Goal: Navigation & Orientation: Locate item on page

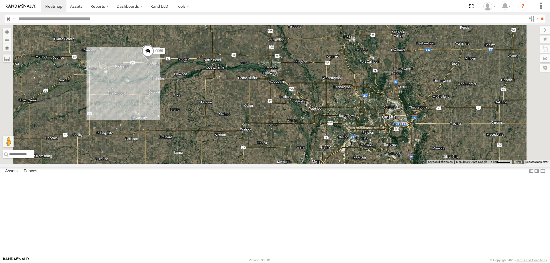
click at [154, 60] on span at bounding box center [148, 52] width 13 height 15
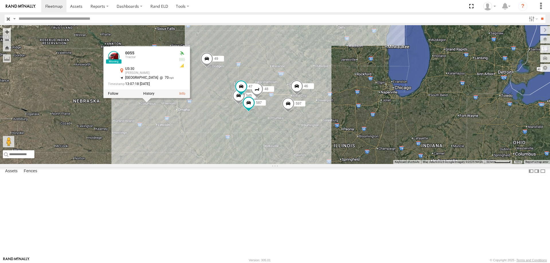
drag, startPoint x: 412, startPoint y: 177, endPoint x: 343, endPoint y: 181, distance: 68.6
click at [343, 164] on div "545 48 47 46 49 597 587 0055 0055 Tractor US-30 Schuyler 41.46581 , -97.08367 N…" at bounding box center [275, 94] width 550 height 139
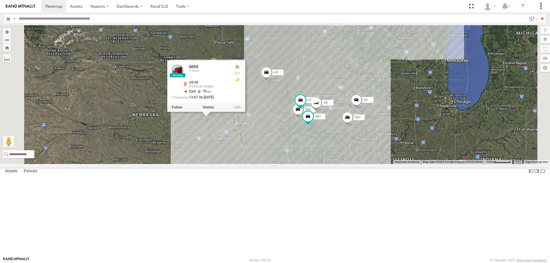
click at [333, 155] on div "545 48 47 46 49 597 587 0055 0055 Tractor US-30 Schuyler 41.46655 , -97.07748 E…" at bounding box center [275, 94] width 550 height 139
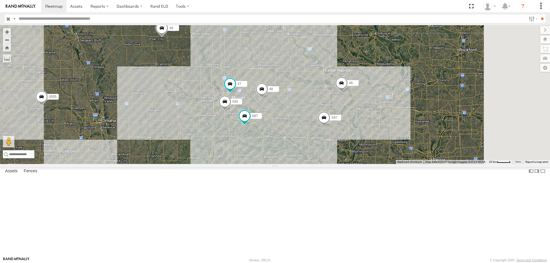
drag, startPoint x: 410, startPoint y: 170, endPoint x: 355, endPoint y: 166, distance: 55.4
click at [355, 164] on div "545 48 47 46 49 597 587 0055" at bounding box center [275, 94] width 550 height 139
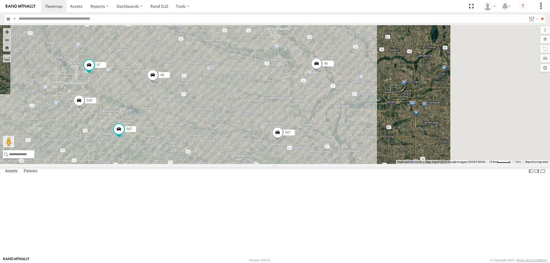
drag, startPoint x: 437, startPoint y: 118, endPoint x: 341, endPoint y: 124, distance: 96.2
click at [341, 124] on div "545 0055 48 47 46 49 597 587" at bounding box center [275, 94] width 550 height 139
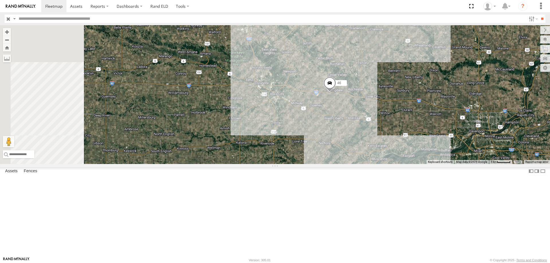
drag, startPoint x: 209, startPoint y: 129, endPoint x: 298, endPoint y: 137, distance: 90.0
click at [298, 137] on div "46" at bounding box center [275, 94] width 550 height 139
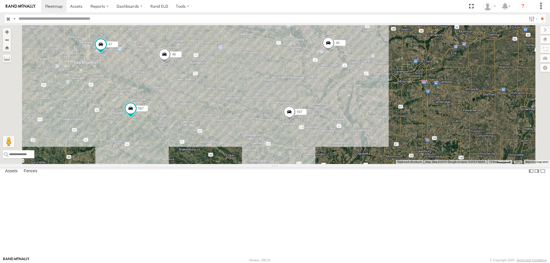
drag, startPoint x: 261, startPoint y: 161, endPoint x: 295, endPoint y: 122, distance: 51.2
click at [295, 122] on div "46 48 47 597 587" at bounding box center [275, 94] width 550 height 139
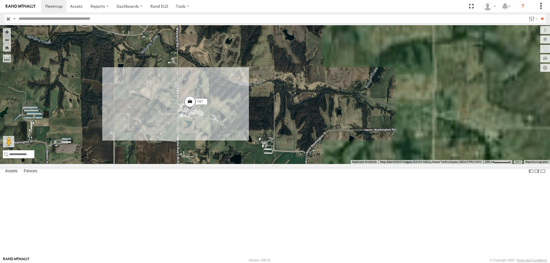
drag, startPoint x: 406, startPoint y: 177, endPoint x: 157, endPoint y: 179, distance: 249.1
click at [157, 164] on div "46 48 47 597 587 545" at bounding box center [275, 94] width 550 height 139
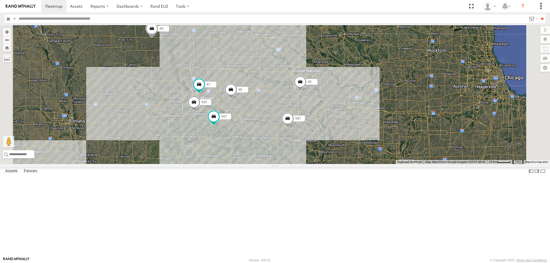
drag, startPoint x: 398, startPoint y: 176, endPoint x: 363, endPoint y: 134, distance: 55.4
click at [363, 134] on div "545 48 47 46 597 587 49" at bounding box center [275, 94] width 550 height 139
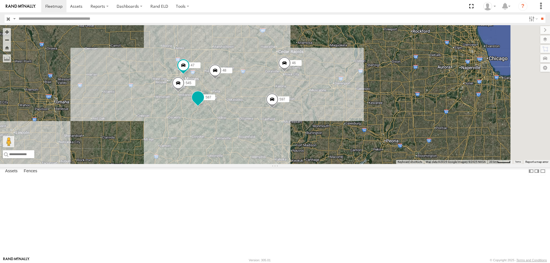
click at [215, 100] on label "587" at bounding box center [208, 98] width 14 height 6
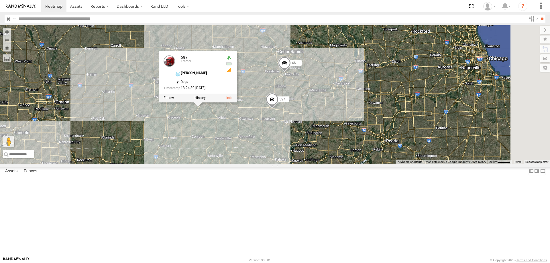
click at [246, 164] on div "545 48 47 46 597 587 49 587 Tractor chambers 41.19061 , -93.17793 0 13:24:30 08…" at bounding box center [275, 94] width 550 height 139
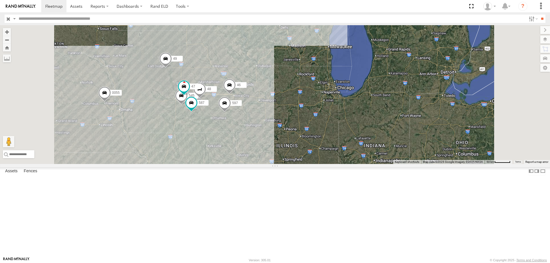
drag, startPoint x: 206, startPoint y: 179, endPoint x: 220, endPoint y: 175, distance: 14.0
click at [220, 164] on div "545 0055 48 47 46 49 597 587" at bounding box center [275, 94] width 550 height 139
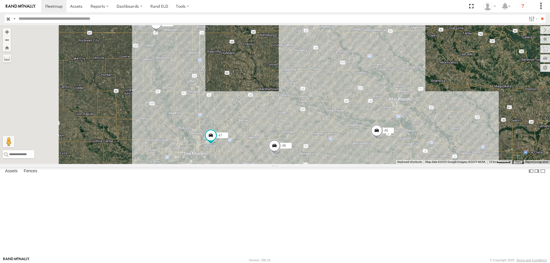
drag, startPoint x: 271, startPoint y: 87, endPoint x: 380, endPoint y: 149, distance: 125.1
click at [380, 149] on div "0055 48 46 49 597 545 47 587" at bounding box center [275, 94] width 550 height 139
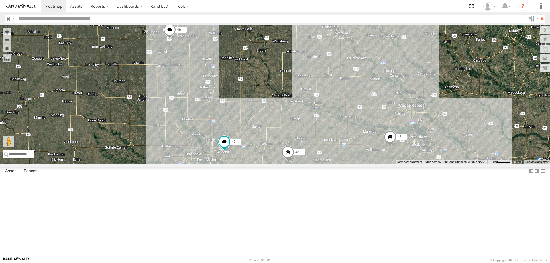
click at [176, 39] on span at bounding box center [169, 31] width 13 height 15
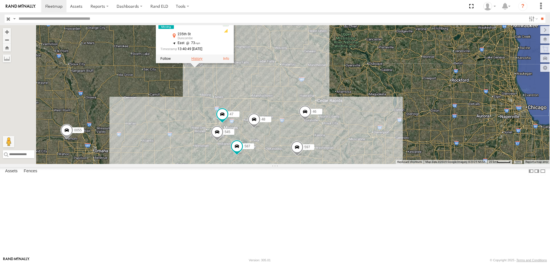
click at [203, 61] on label at bounding box center [197, 59] width 11 height 4
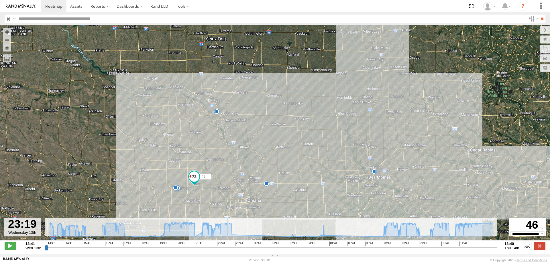
type input "**********"
drag, startPoint x: 46, startPoint y: 252, endPoint x: 5, endPoint y: 232, distance: 45.1
click at [45, 245] on input "range" at bounding box center [271, 247] width 452 height 5
click at [123, 7] on label "Dashboards" at bounding box center [130, 6] width 34 height 12
click at [58, 5] on span at bounding box center [53, 5] width 17 height 5
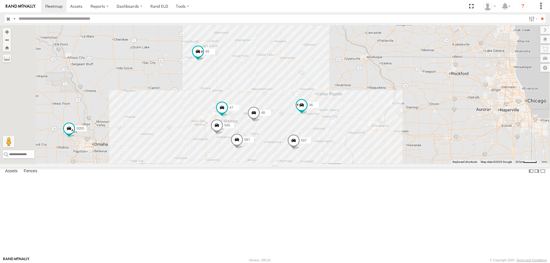
drag, startPoint x: 265, startPoint y: 94, endPoint x: 295, endPoint y: 114, distance: 35.9
click at [295, 114] on div "545 0055 48 47 46 49 597 587" at bounding box center [275, 94] width 550 height 139
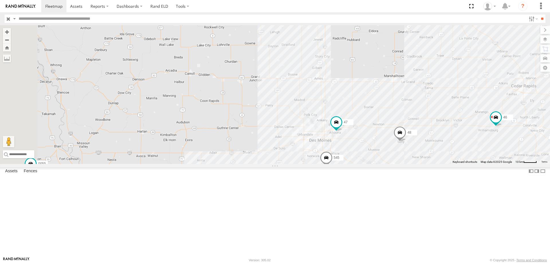
drag, startPoint x: 218, startPoint y: 127, endPoint x: 224, endPoint y: 131, distance: 7.7
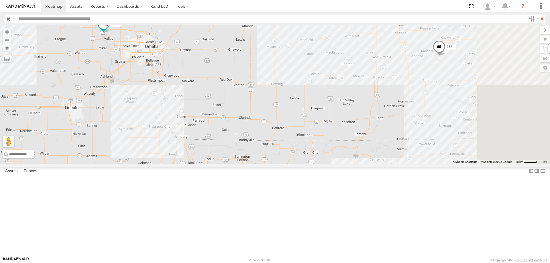
drag, startPoint x: 367, startPoint y: 161, endPoint x: 335, endPoint y: 146, distance: 35.3
click at [335, 146] on div "545 0055 48 47 46 49 597 587" at bounding box center [275, 94] width 550 height 139
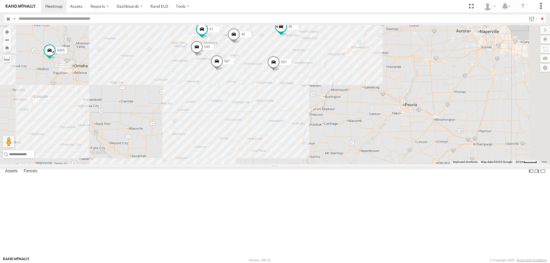
drag, startPoint x: 471, startPoint y: 178, endPoint x: 407, endPoint y: 176, distance: 64.0
click at [407, 164] on div "545 0055 48 47 46 49 597 587" at bounding box center [275, 94] width 550 height 139
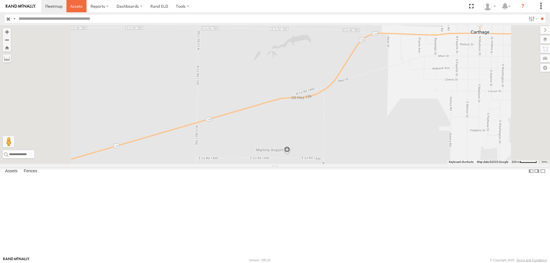
click at [75, 6] on span at bounding box center [76, 5] width 12 height 5
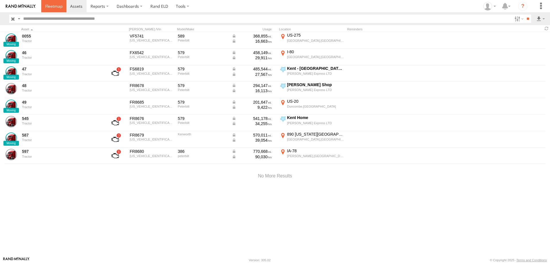
click at [61, 7] on span at bounding box center [53, 5] width 17 height 5
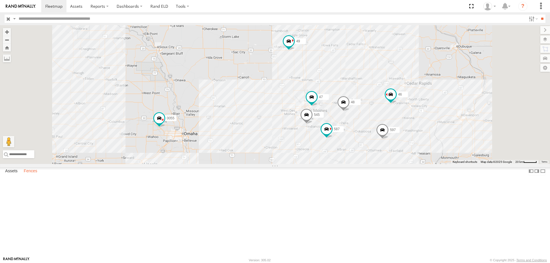
click at [29, 175] on label "Fences" at bounding box center [30, 171] width 19 height 8
click at [286, 69] on div "545 0055 48 47 46 49 597 587" at bounding box center [275, 94] width 550 height 139
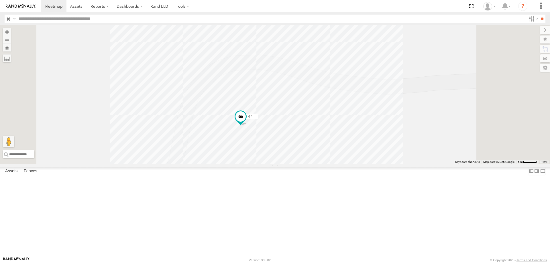
drag, startPoint x: 346, startPoint y: 191, endPoint x: 312, endPoint y: 123, distance: 75.8
click at [312, 123] on div "545 0055 48 47 46 49 597 587" at bounding box center [275, 94] width 550 height 139
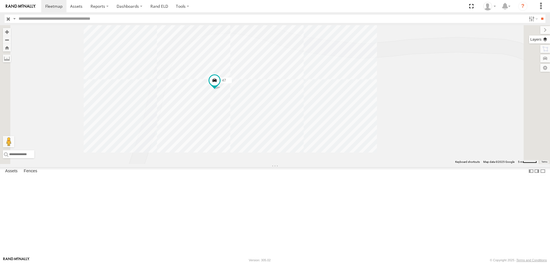
click at [543, 40] on label at bounding box center [540, 40] width 21 height 8
click at [0, 0] on span "Basemaps" at bounding box center [0, 0] width 0 height 0
click at [0, 0] on span "Satellite + Roadmap" at bounding box center [0, 0] width 0 height 0
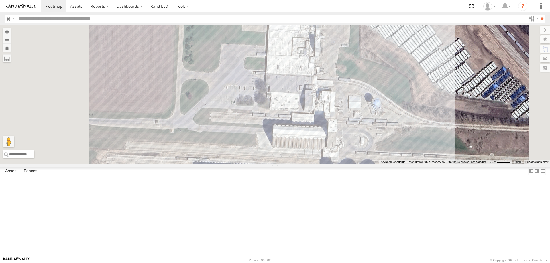
drag, startPoint x: 258, startPoint y: 118, endPoint x: 317, endPoint y: 128, distance: 59.0
click at [317, 128] on div "545 0055 48 47 46 49 597 587" at bounding box center [275, 94] width 550 height 139
